Goal: Task Accomplishment & Management: Use online tool/utility

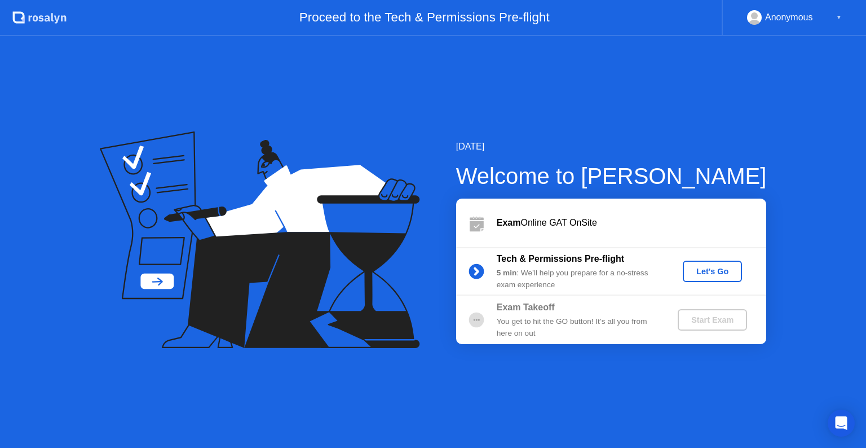
click at [712, 271] on div "Let's Go" at bounding box center [713, 271] width 50 height 9
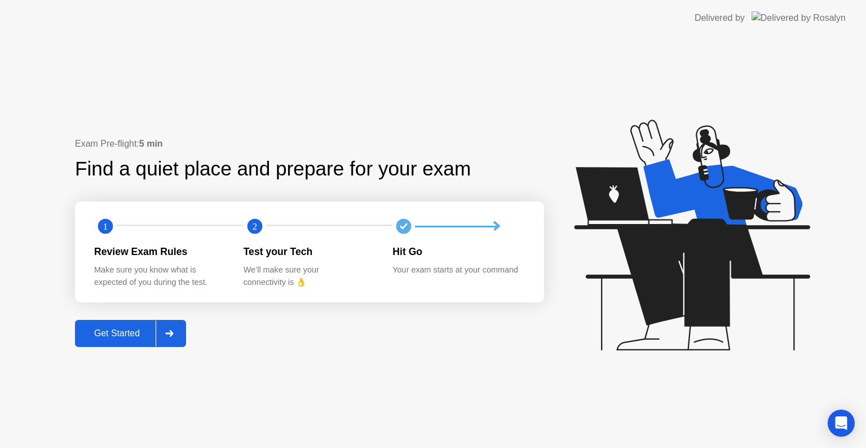
click at [127, 336] on div "Get Started" at bounding box center [116, 333] width 77 height 10
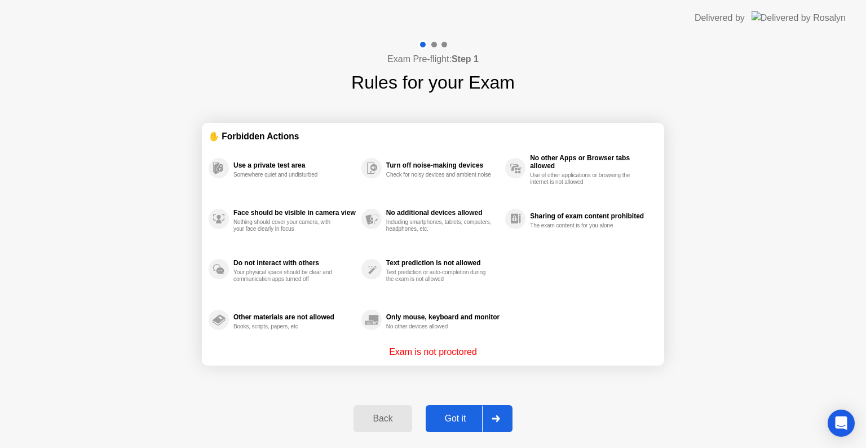
click at [444, 418] on div "Got it" at bounding box center [455, 418] width 53 height 10
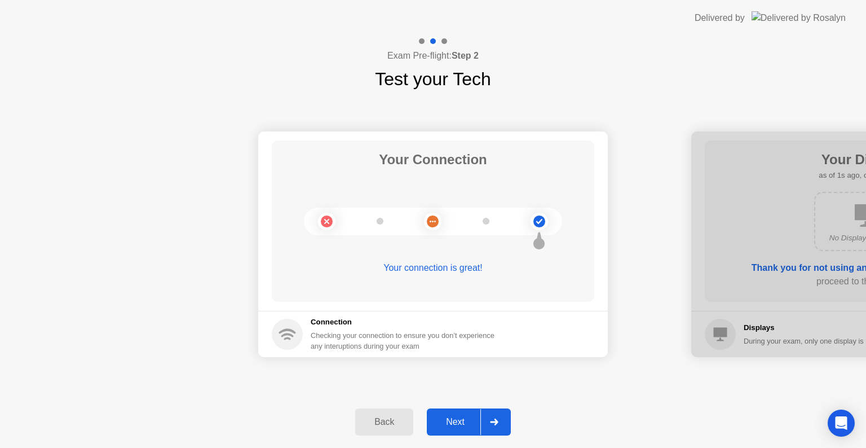
click at [444, 418] on div "Next" at bounding box center [455, 422] width 50 height 10
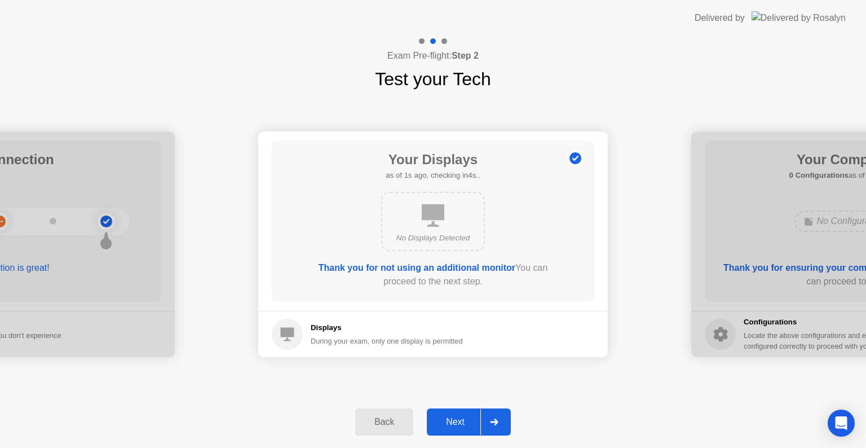
click at [444, 418] on div "Next" at bounding box center [455, 422] width 50 height 10
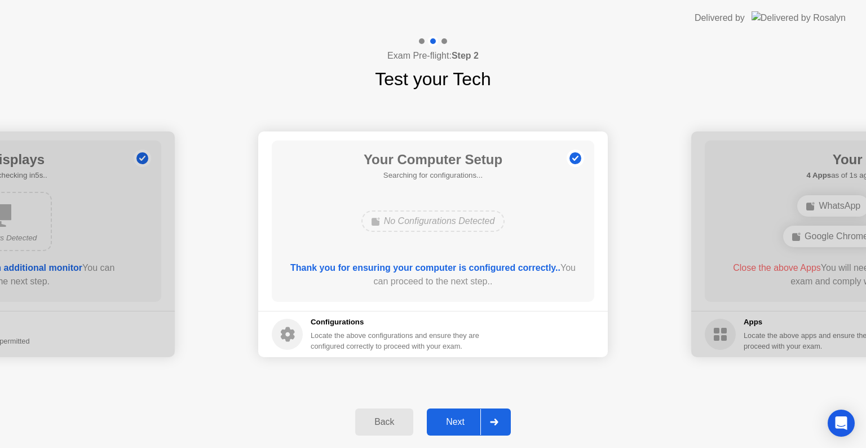
click at [444, 418] on div "Next" at bounding box center [455, 422] width 50 height 10
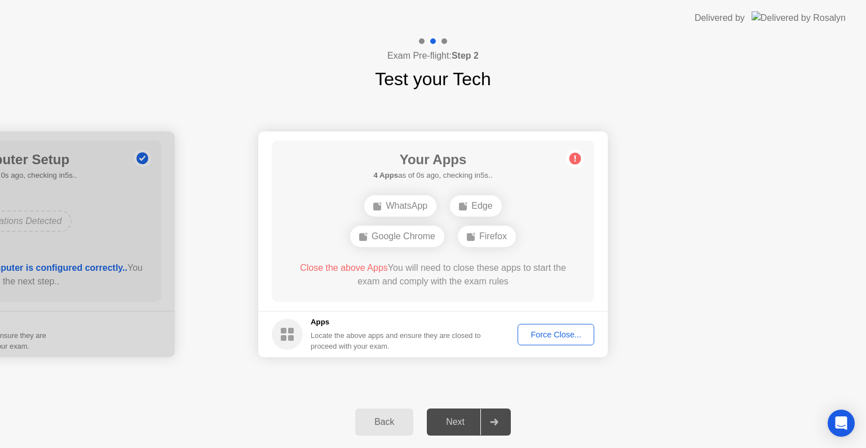
click at [540, 335] on div "Force Close..." at bounding box center [556, 334] width 69 height 9
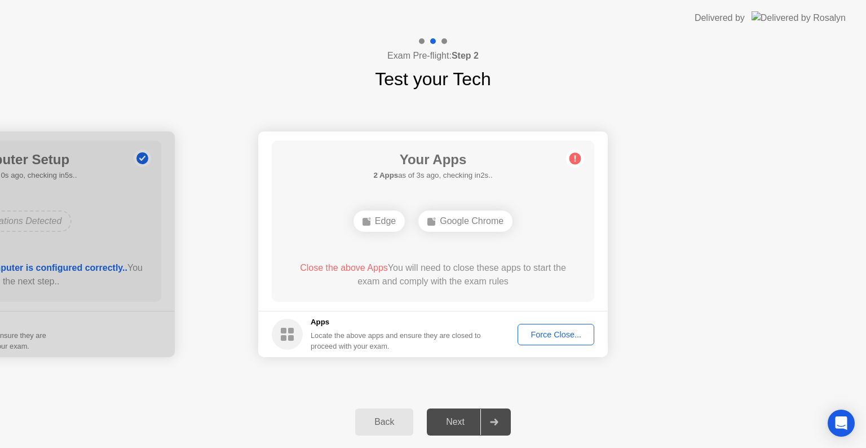
click at [552, 334] on div "Force Close..." at bounding box center [556, 334] width 69 height 9
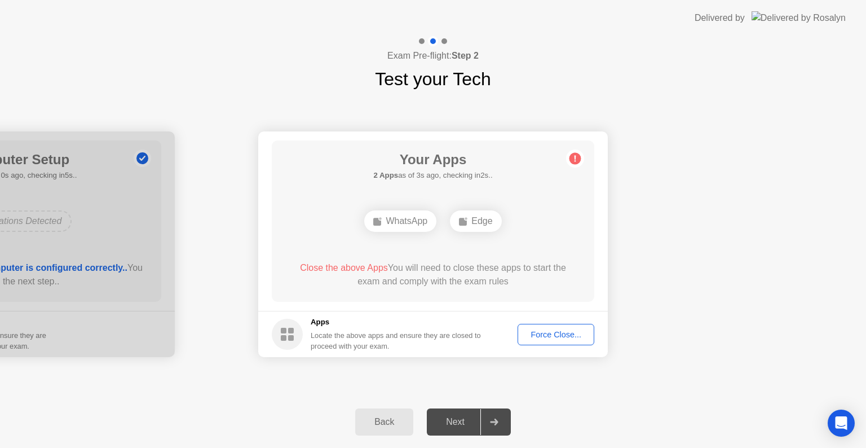
click at [539, 341] on button "Force Close..." at bounding box center [556, 334] width 77 height 21
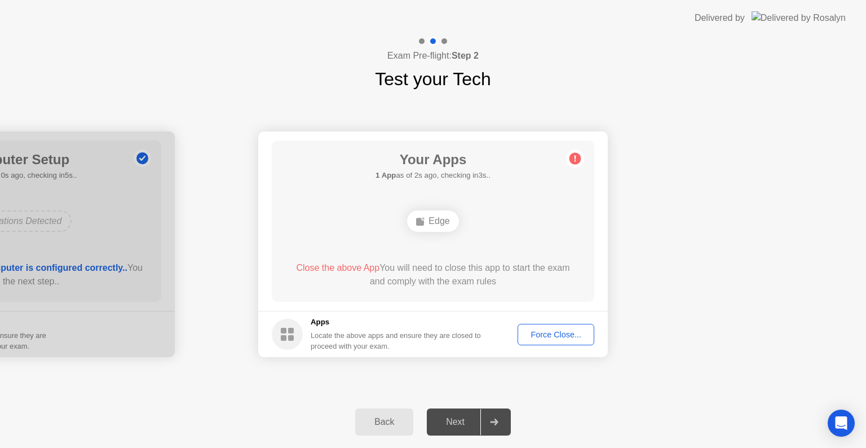
click at [541, 330] on div "Force Close..." at bounding box center [556, 334] width 69 height 9
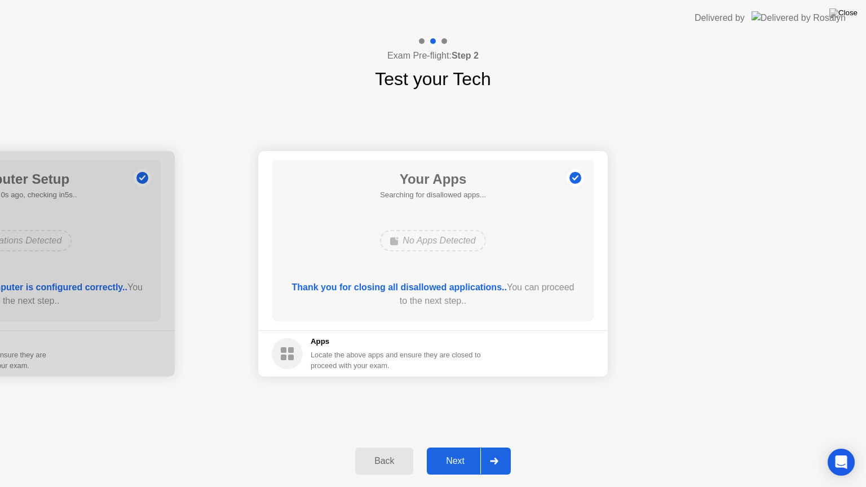
click at [459, 447] on div "Next" at bounding box center [455, 461] width 50 height 10
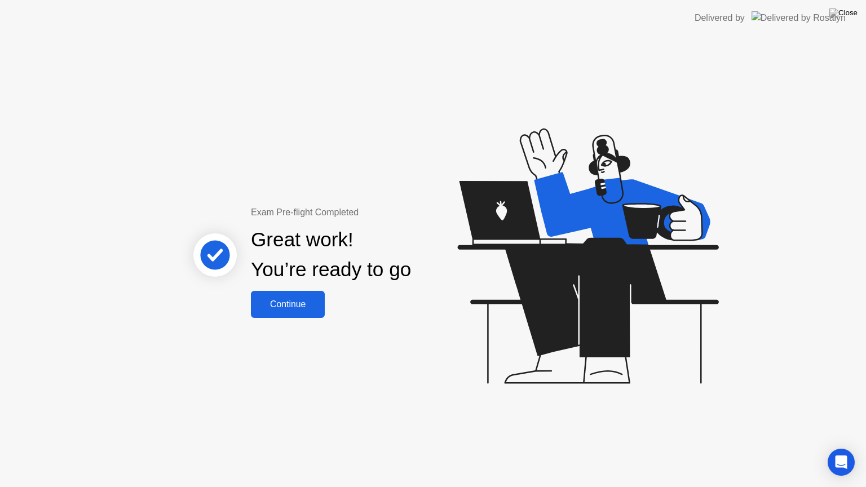
click at [271, 300] on div "Continue" at bounding box center [287, 304] width 67 height 10
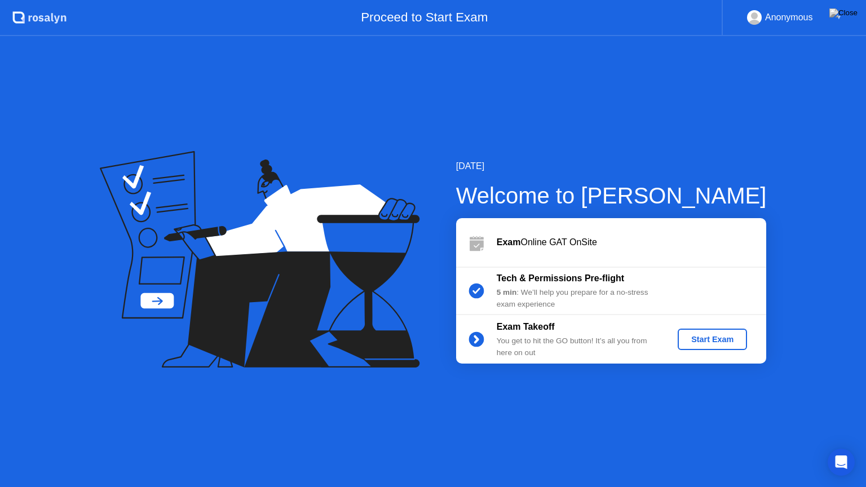
click at [710, 341] on div "Start Exam" at bounding box center [712, 339] width 60 height 9
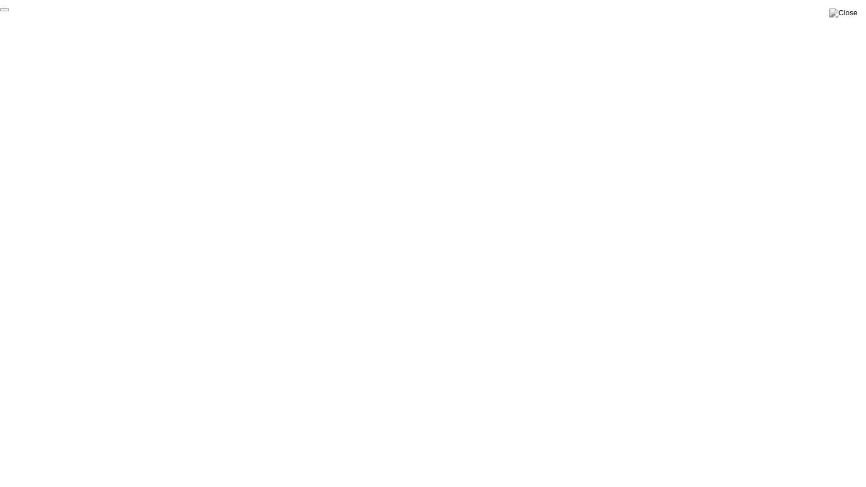
click div "End Proctoring Session"
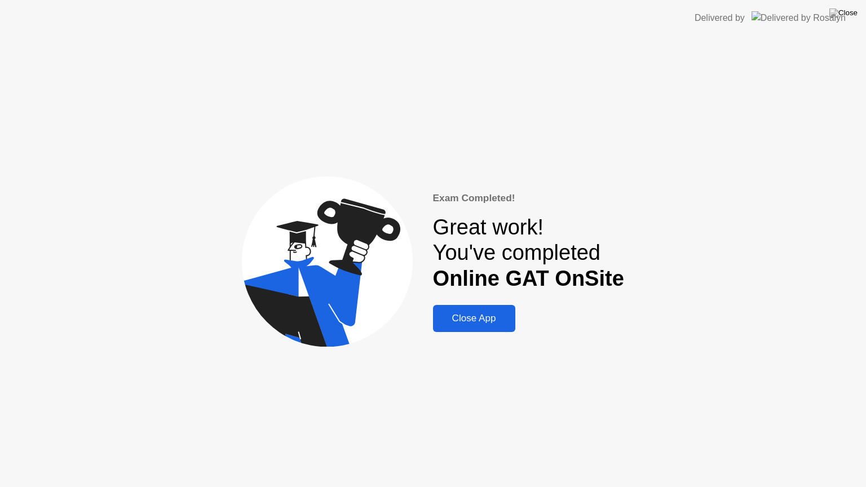
click at [487, 321] on div "Close App" at bounding box center [475, 318] width 76 height 11
